Goal: Ask a question

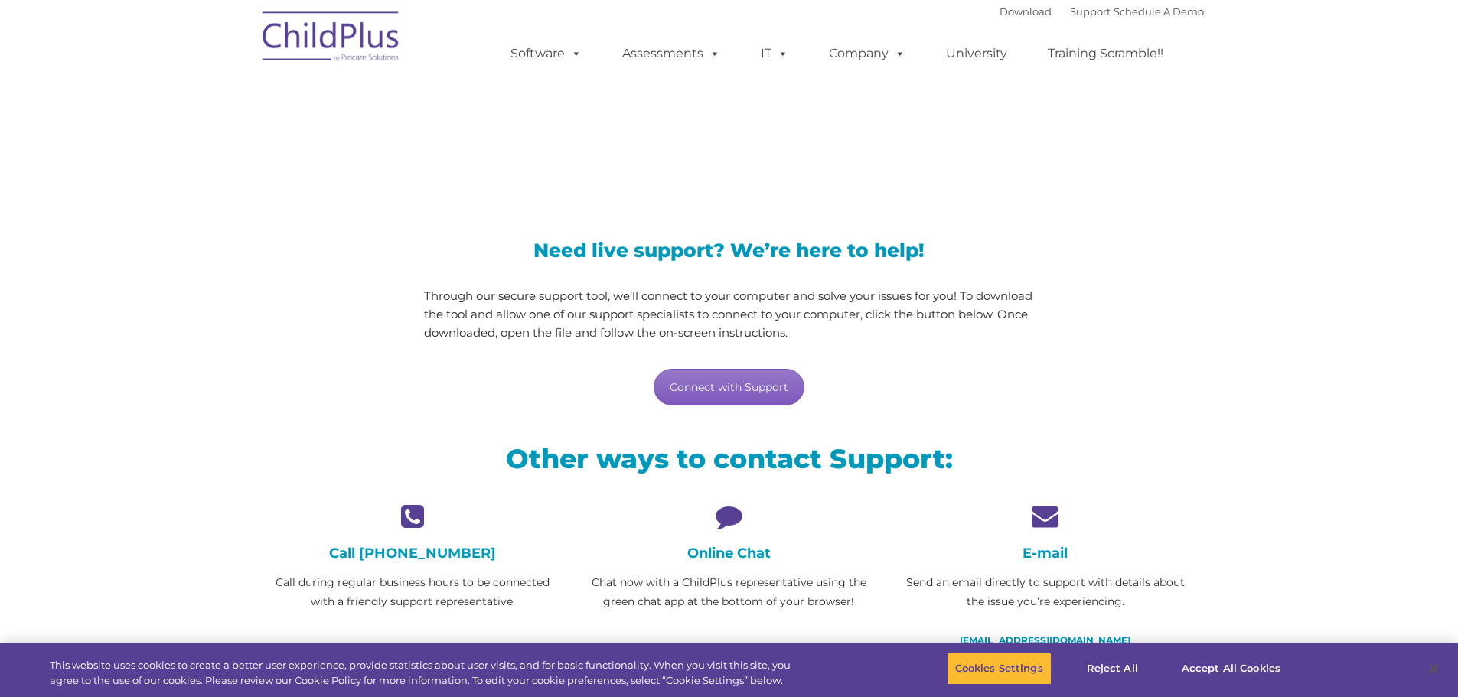
click at [718, 382] on link "Connect with Support" at bounding box center [728, 387] width 151 height 37
click at [1074, 402] on div "Need live support? We’re here to help! Through our secure support tool, we’ll c…" at bounding box center [729, 308] width 949 height 227
click at [724, 556] on h4 "Online Chat" at bounding box center [728, 553] width 293 height 17
click at [734, 595] on p "Chat now with a ChildPlus representative using the green chat app at the bottom…" at bounding box center [728, 592] width 293 height 38
click at [1209, 661] on button "Accept All Cookies" at bounding box center [1231, 669] width 116 height 32
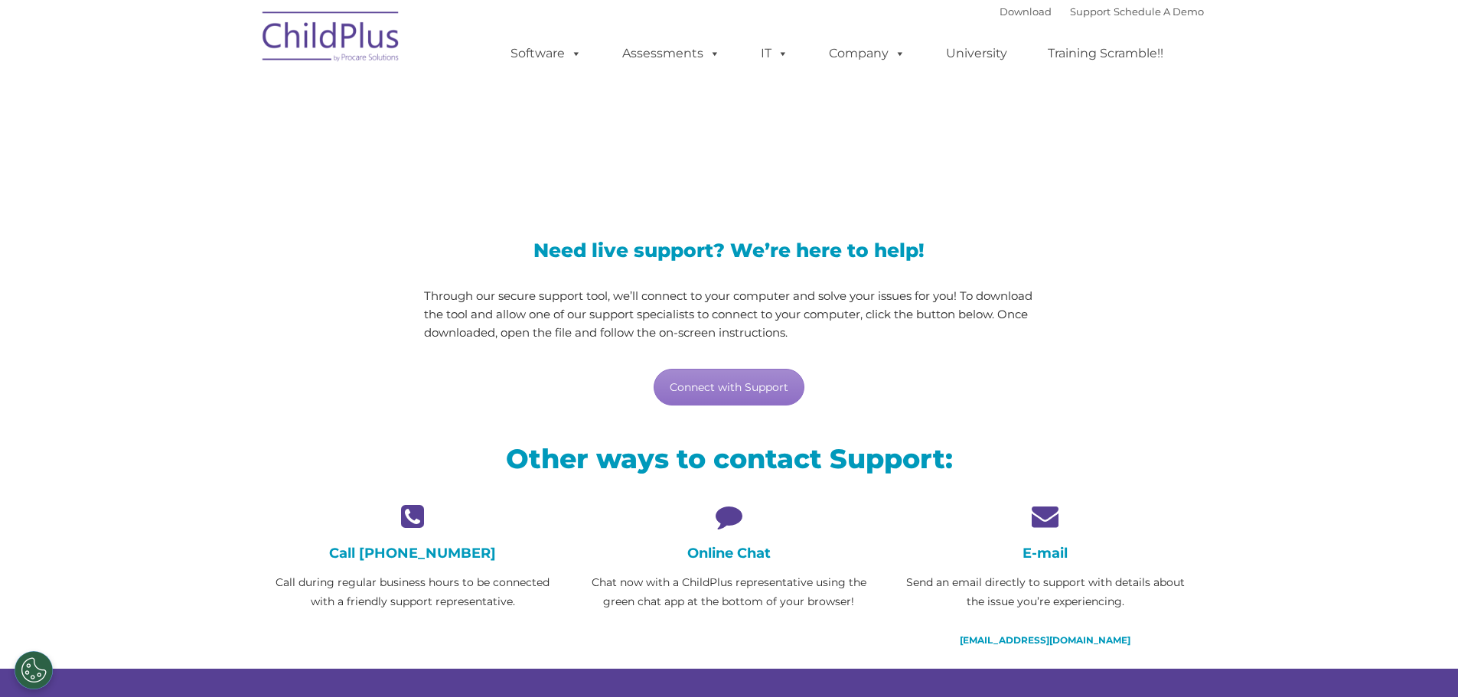
click at [380, 36] on img at bounding box center [331, 39] width 153 height 77
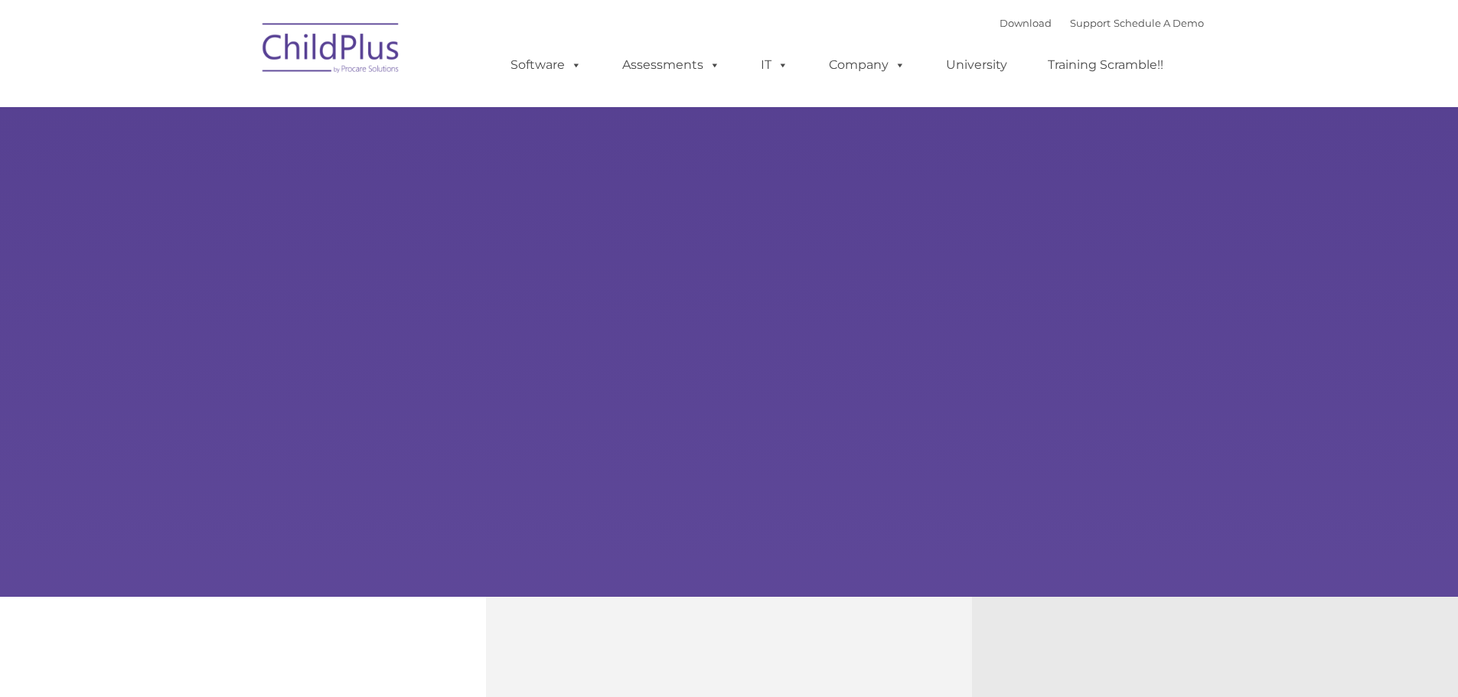
type input ""
select select "MEDIUM"
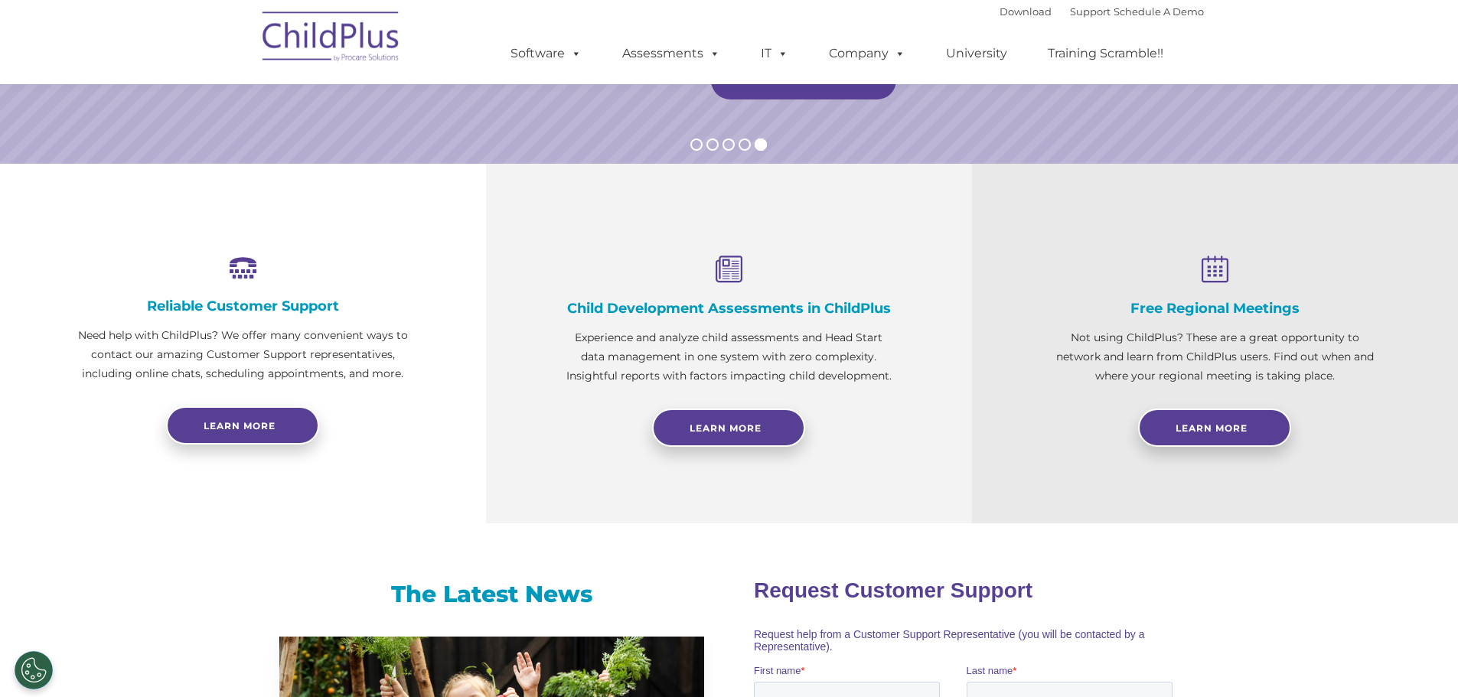
scroll to position [765, 0]
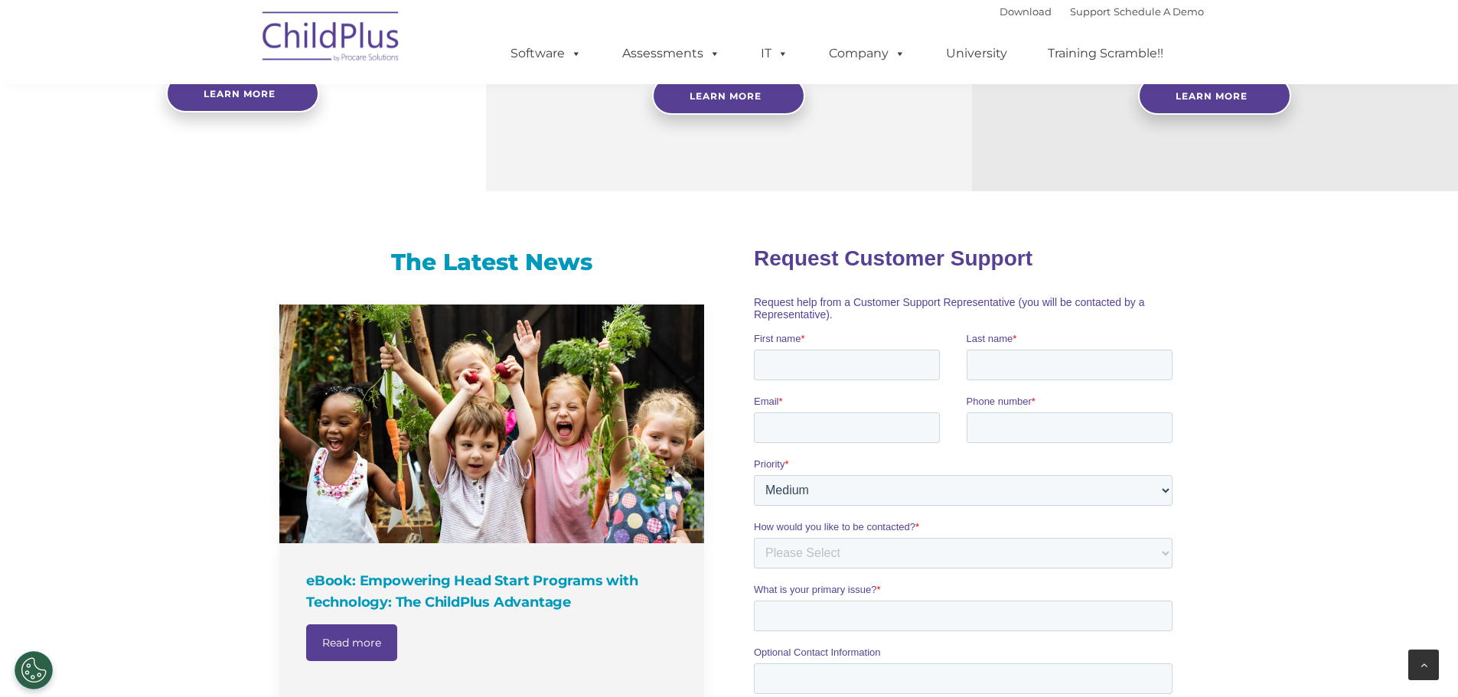
click at [1423, 661] on icon at bounding box center [1423, 665] width 7 height 11
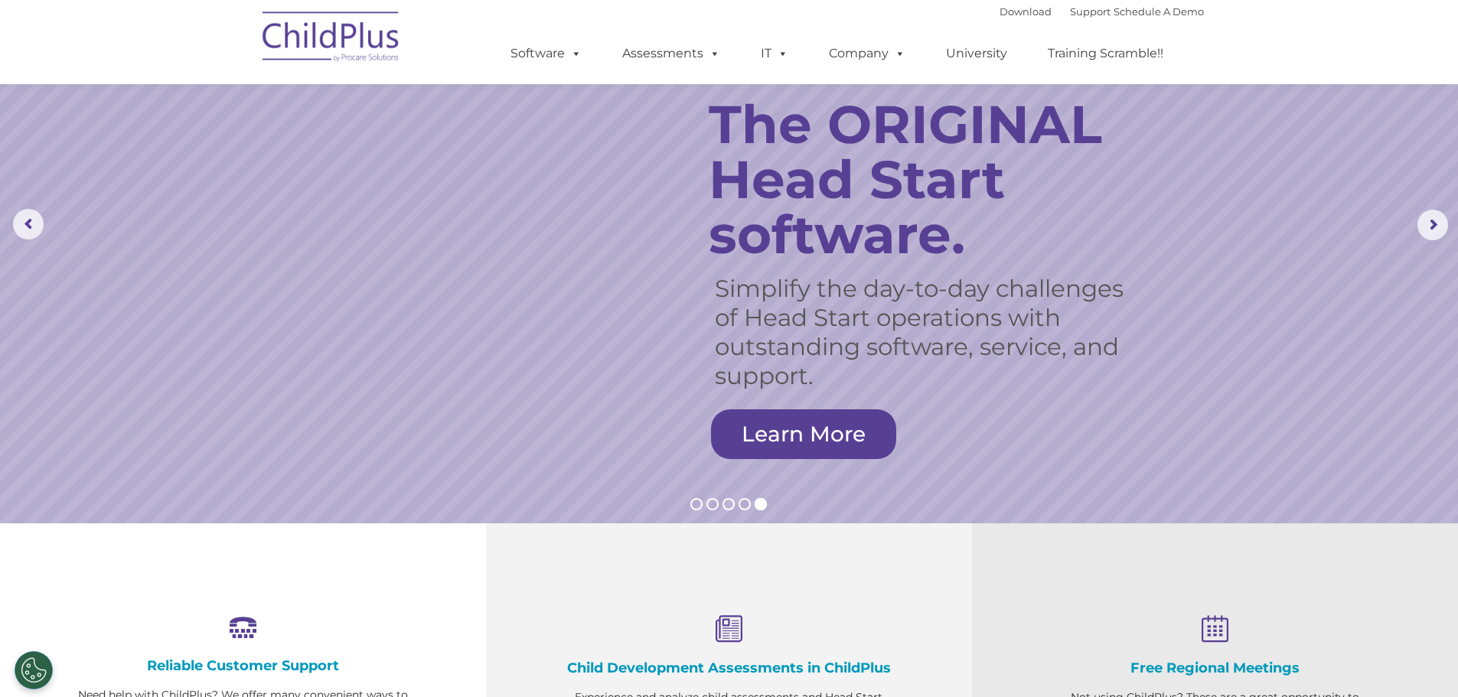
scroll to position [0, 0]
